Goal: Task Accomplishment & Management: Manage account settings

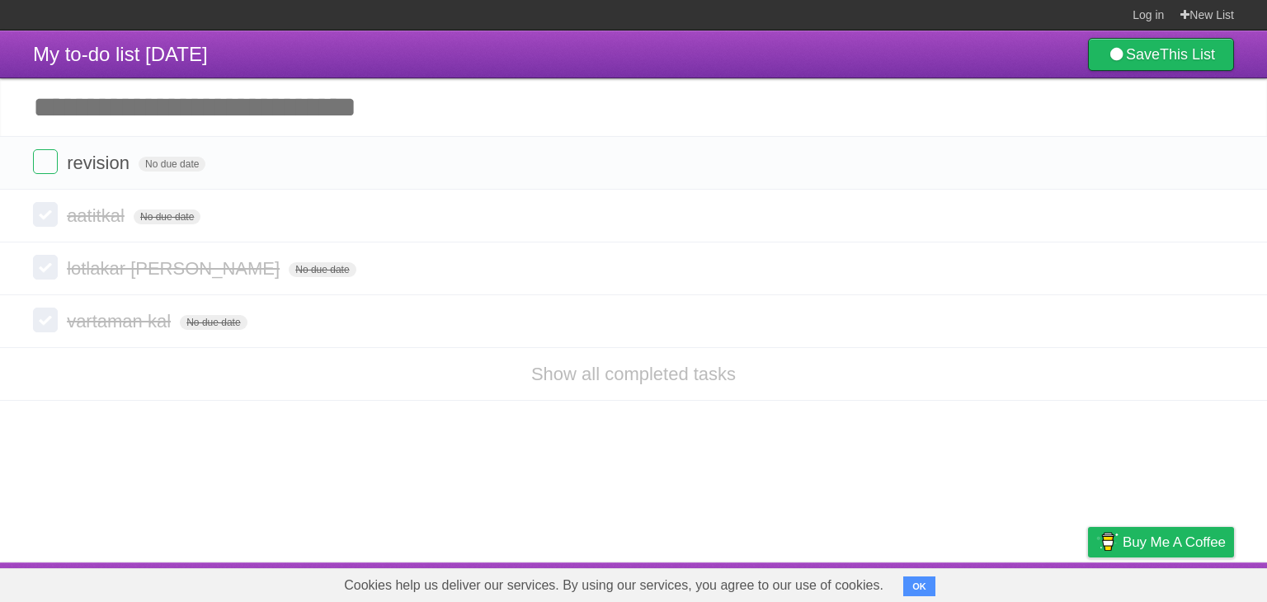
click at [650, 383] on link "Show all completed tasks" at bounding box center [633, 374] width 205 height 21
click at [650, 379] on link "Show all completed tasks" at bounding box center [633, 374] width 205 height 21
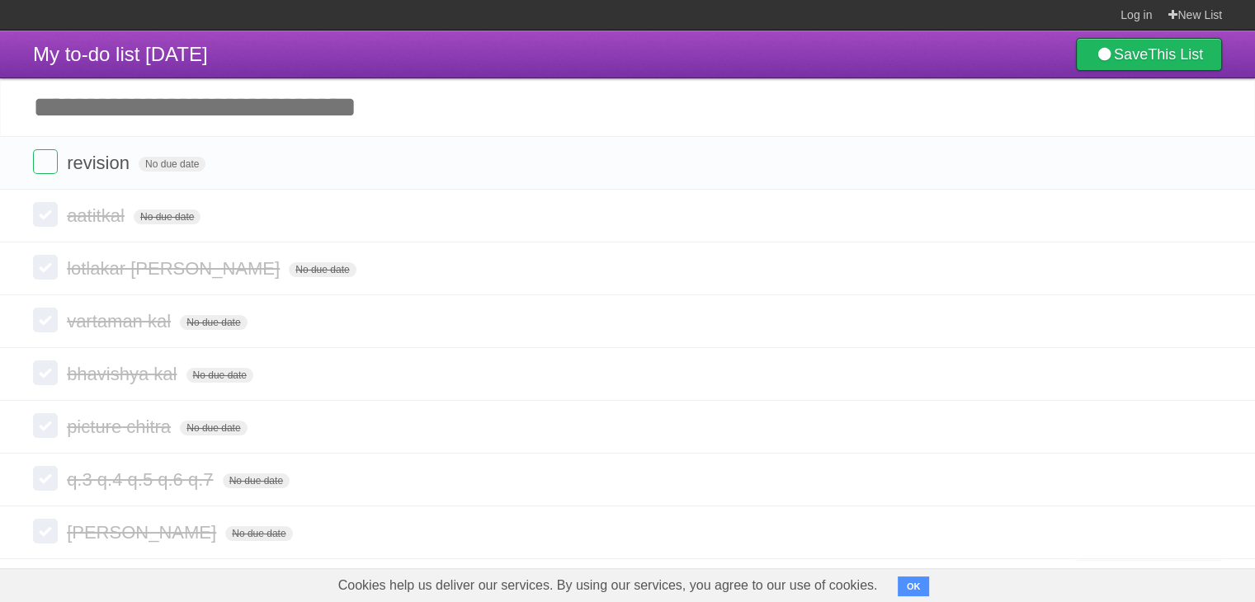
click at [647, 374] on form "bhavishya kal No due date White Red Blue Green Purple Orange" at bounding box center [627, 373] width 1189 height 27
drag, startPoint x: 156, startPoint y: 481, endPoint x: 205, endPoint y: 483, distance: 48.7
click at [205, 483] on span "q.3 q.4 q.5 q.6 q.7" at bounding box center [142, 479] width 150 height 21
drag, startPoint x: 73, startPoint y: 534, endPoint x: 101, endPoint y: 532, distance: 28.1
click at [101, 532] on span "shlok" at bounding box center [143, 532] width 153 height 21
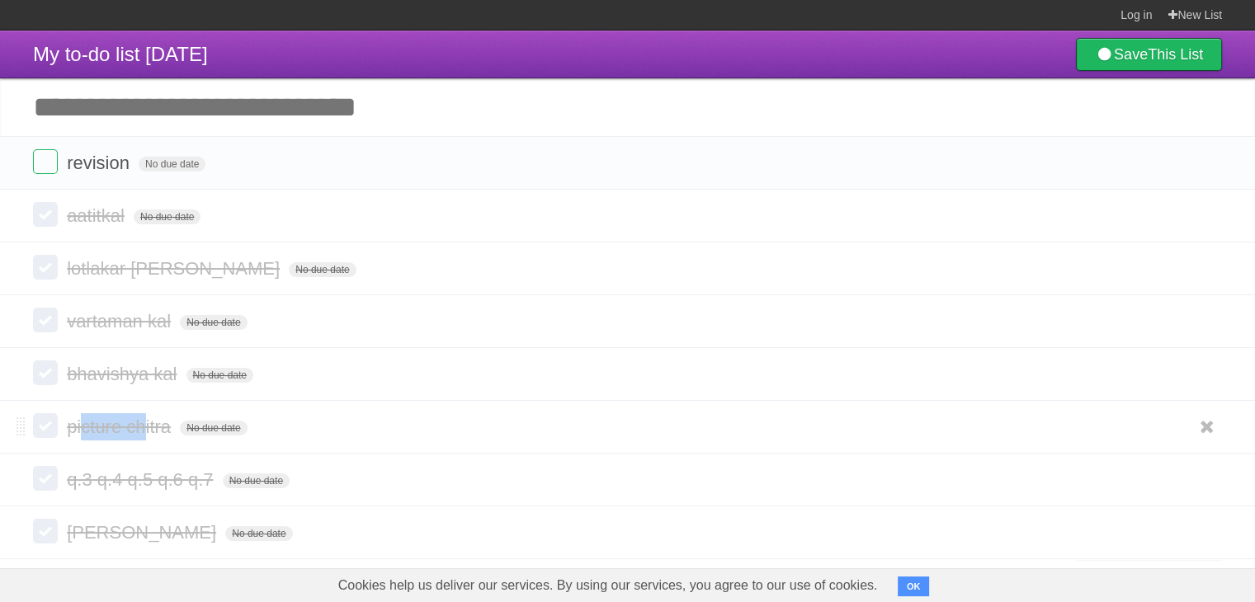
drag, startPoint x: 129, startPoint y: 423, endPoint x: 142, endPoint y: 426, distance: 12.6
click at [142, 426] on span "picture chitra" at bounding box center [121, 427] width 108 height 21
click at [548, 275] on form "lotlakar aadesh No due date White Red Blue Green Purple Orange" at bounding box center [627, 268] width 1189 height 27
click at [58, 170] on form "revision No due date White Red Blue Green Purple Orange" at bounding box center [627, 162] width 1189 height 27
click at [50, 169] on label at bounding box center [45, 161] width 25 height 25
